Goal: Task Accomplishment & Management: Manage account settings

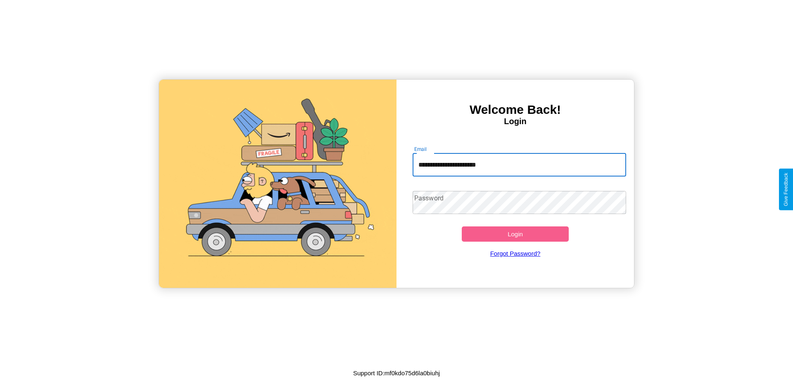
type input "**********"
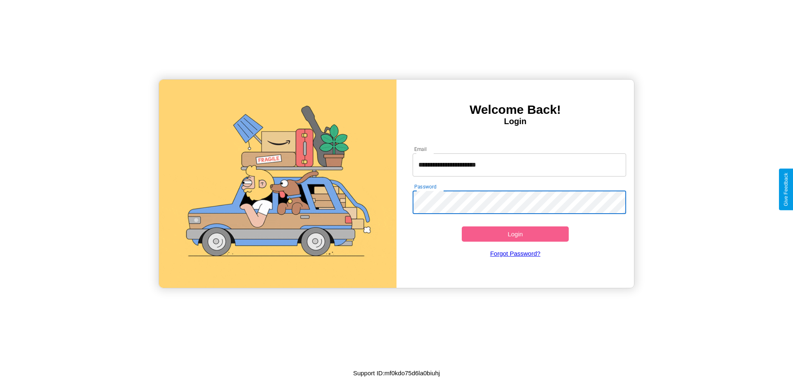
click at [515, 234] on button "Login" at bounding box center [515, 234] width 107 height 15
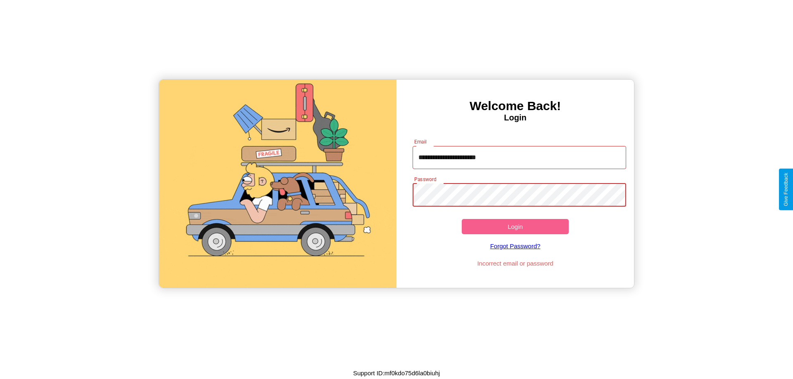
click at [515, 227] on button "Login" at bounding box center [515, 226] width 107 height 15
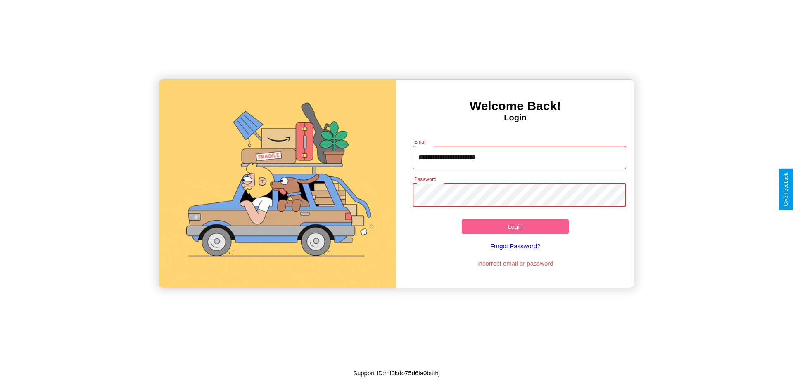
click at [515, 227] on button "Login" at bounding box center [515, 226] width 107 height 15
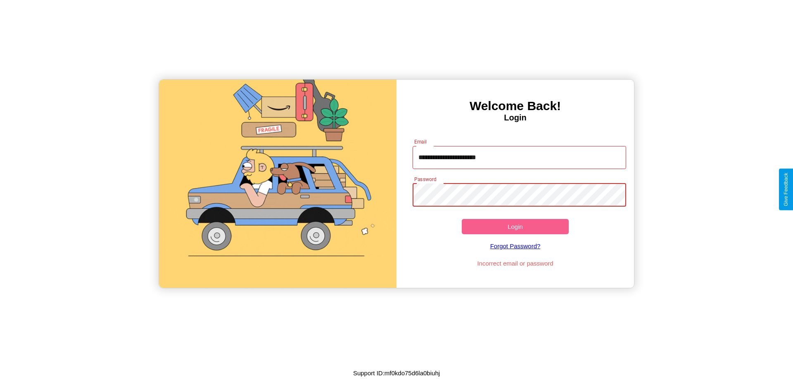
click at [515, 227] on button "Login" at bounding box center [515, 226] width 107 height 15
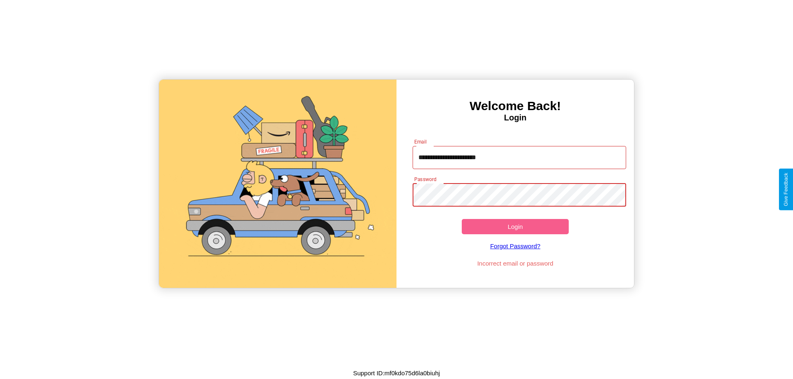
click at [515, 227] on button "Login" at bounding box center [515, 226] width 107 height 15
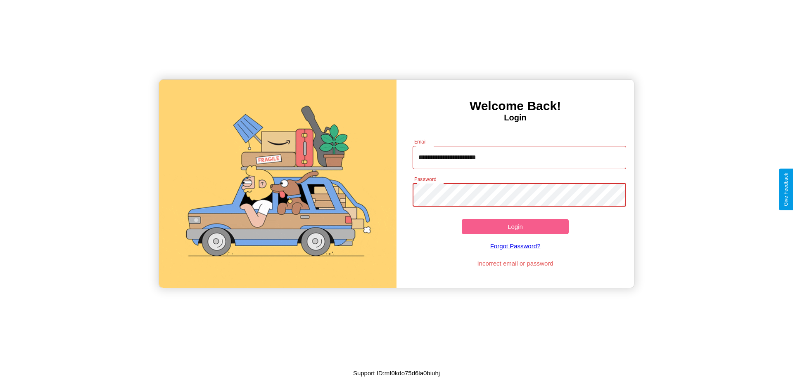
click at [515, 227] on button "Login" at bounding box center [515, 226] width 107 height 15
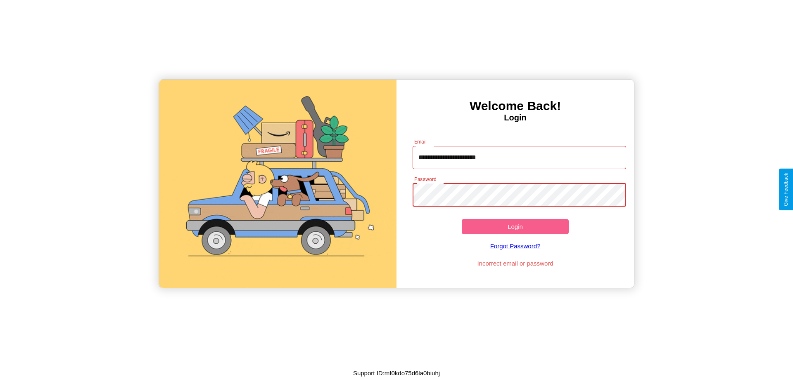
click at [515, 227] on button "Login" at bounding box center [515, 226] width 107 height 15
